Goal: Transaction & Acquisition: Book appointment/travel/reservation

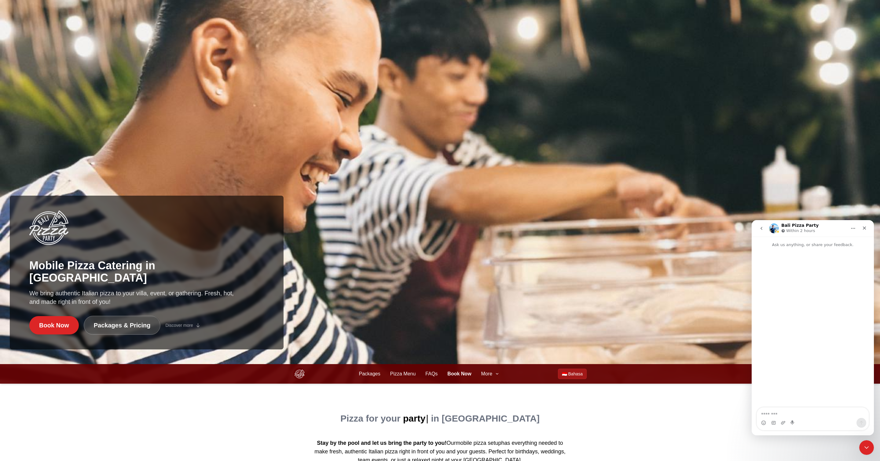
click at [70, 293] on p "We bring authentic Italian pizza to your villa, event, or gathering. Fresh, hot…" at bounding box center [131, 297] width 205 height 17
copy div "We bring authentic Italian pizza to your villa, event, or gathering. Fresh, hot…"
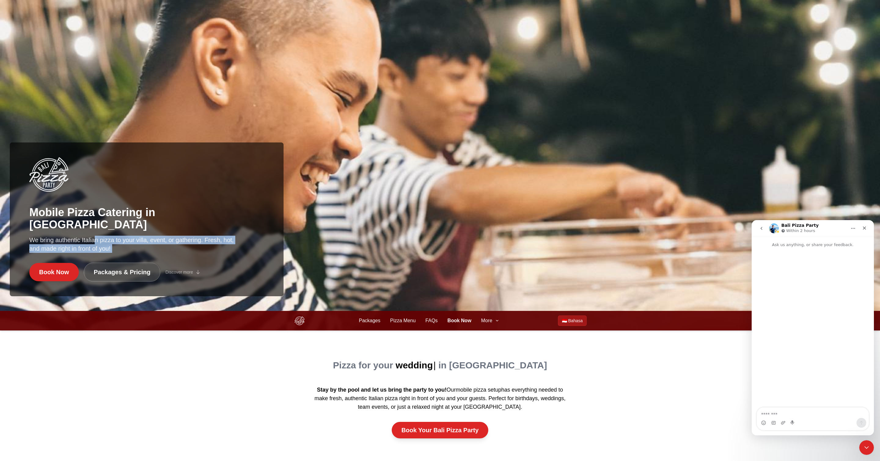
scroll to position [150, 0]
click at [120, 272] on link "Packages & Pricing" at bounding box center [122, 272] width 77 height 19
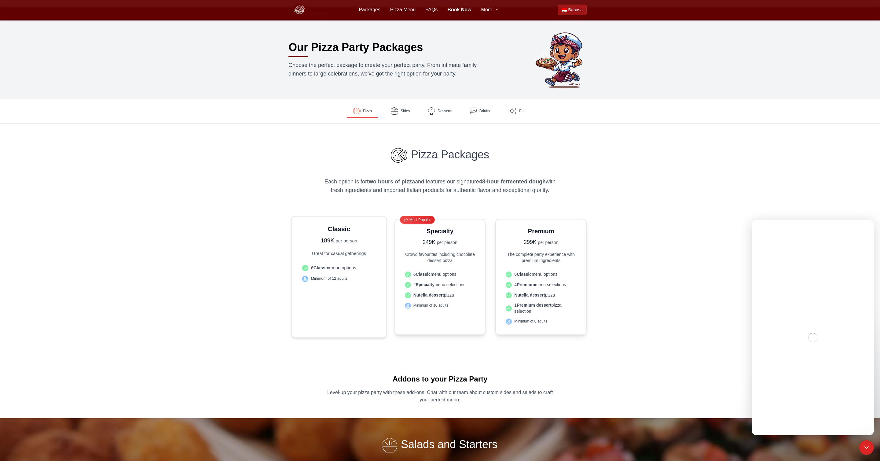
click at [335, 230] on h3 "Classic" at bounding box center [339, 228] width 79 height 9
